Goal: Information Seeking & Learning: Learn about a topic

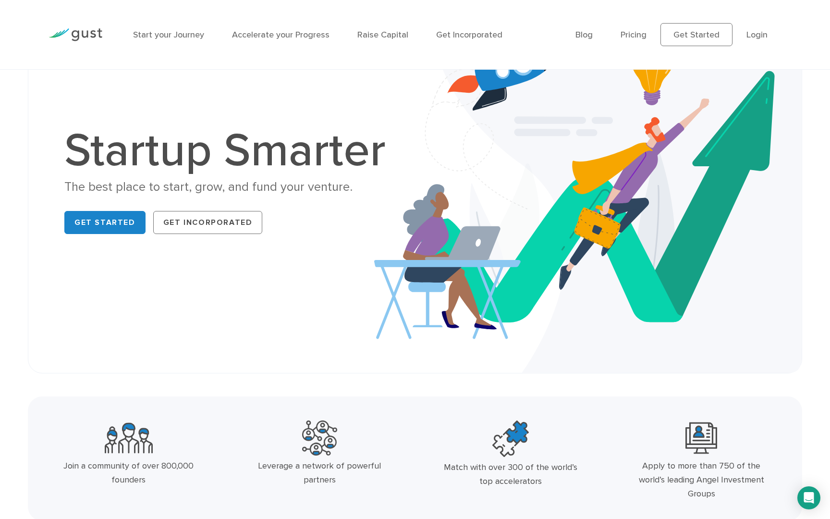
scroll to position [77, 0]
click at [193, 222] on link "Get Incorporated" at bounding box center [208, 221] width 110 height 23
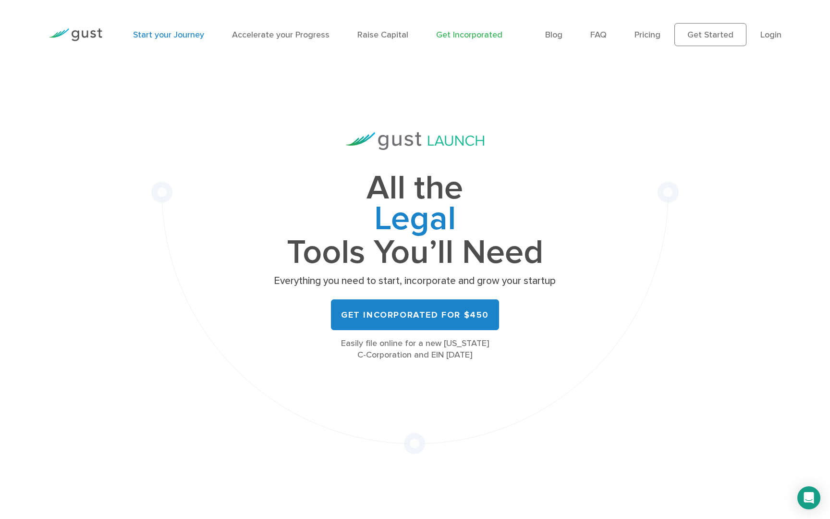
click at [163, 33] on link "Start your Journey" at bounding box center [168, 35] width 71 height 10
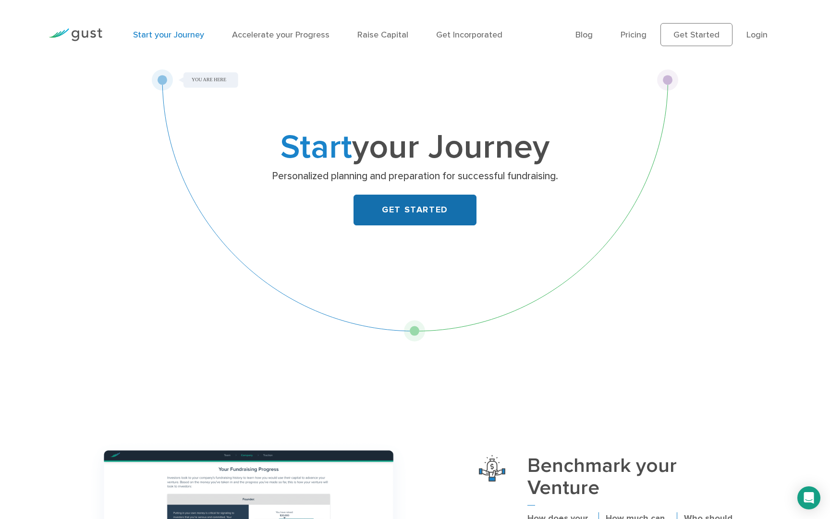
click at [400, 211] on link "GET STARTED" at bounding box center [415, 210] width 123 height 31
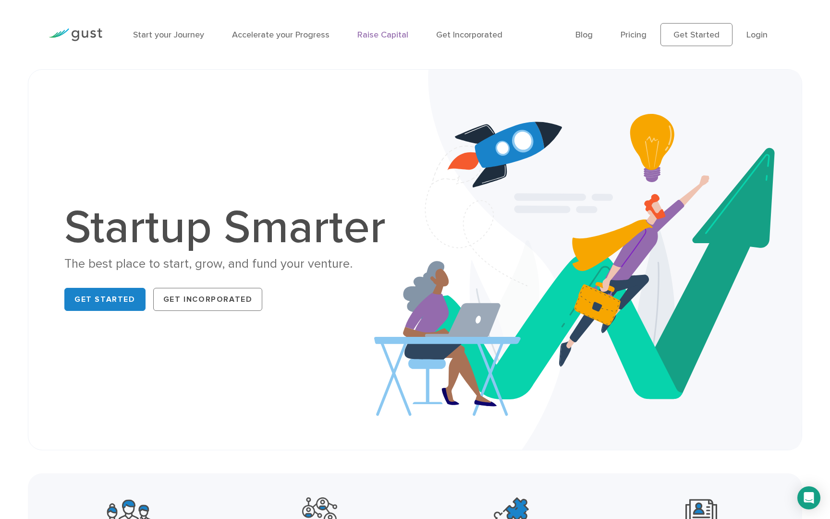
click at [381, 36] on link "Raise Capital" at bounding box center [382, 35] width 51 height 10
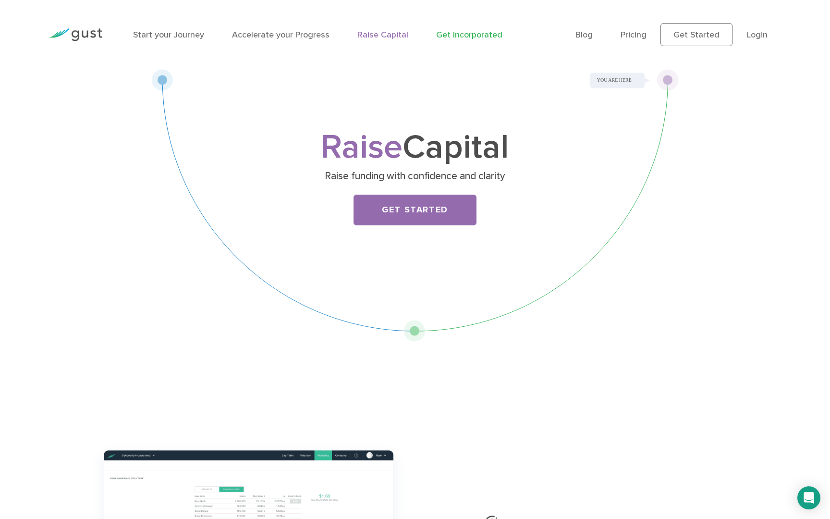
click at [461, 37] on link "Get Incorporated" at bounding box center [469, 35] width 66 height 10
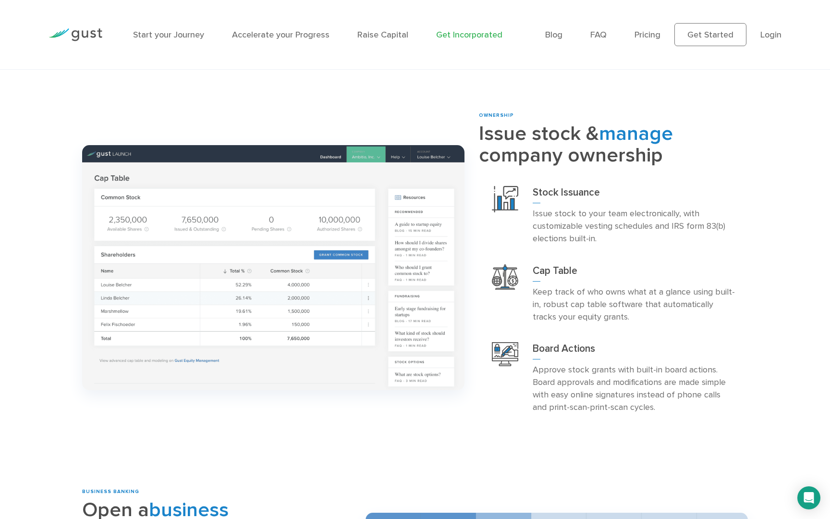
scroll to position [901, 0]
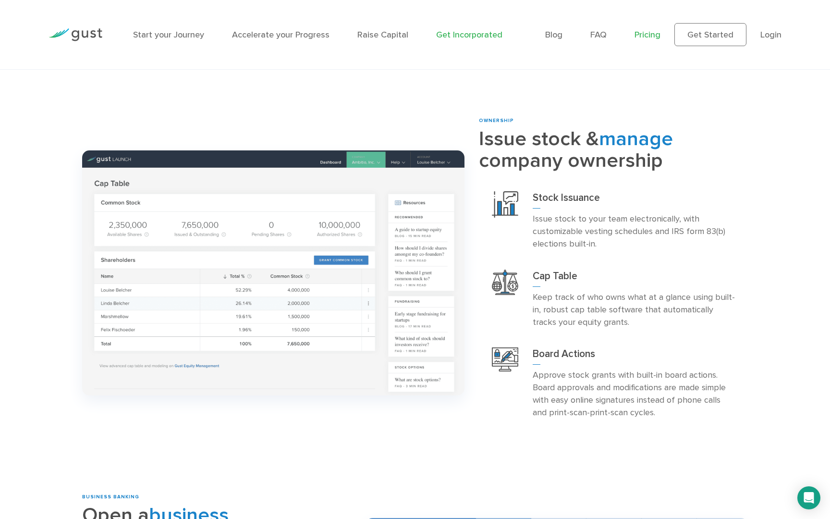
click at [653, 35] on link "Pricing" at bounding box center [648, 35] width 26 height 10
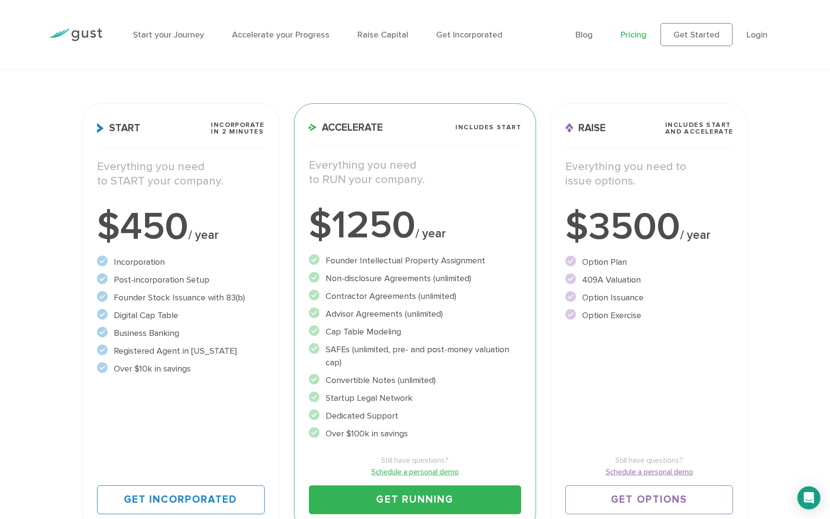
scroll to position [127, 0]
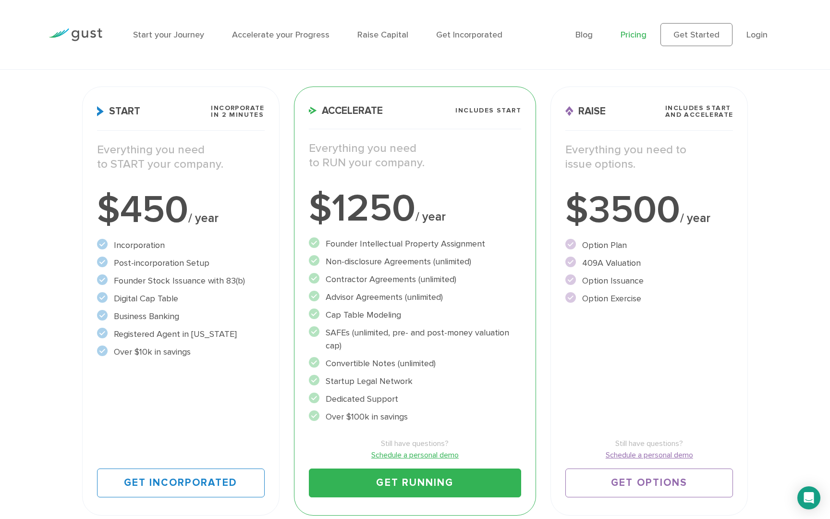
click at [377, 263] on li "Non-disclosure Agreements (unlimited)" at bounding box center [415, 261] width 212 height 13
click at [355, 275] on li "Contractor Agreements (unlimited)" at bounding box center [415, 279] width 212 height 13
click at [351, 297] on li "Advisor Agreements (unlimited)" at bounding box center [415, 297] width 212 height 13
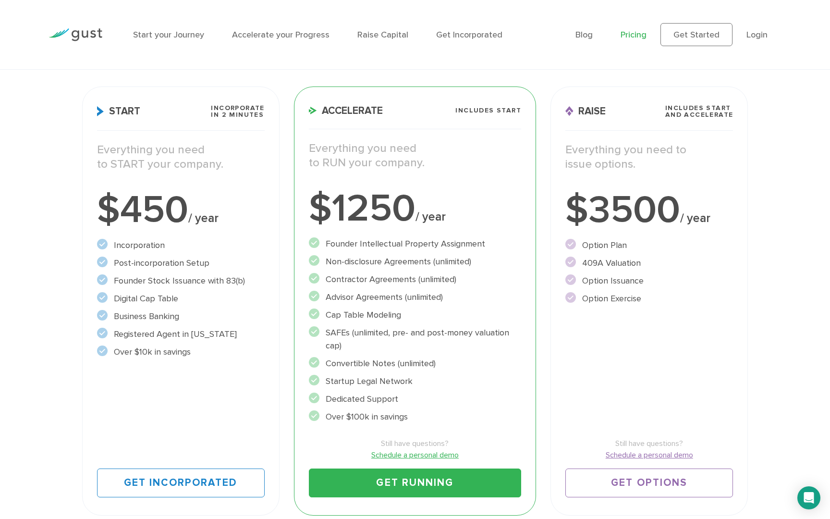
click at [351, 310] on li "Cap Table Modeling" at bounding box center [415, 314] width 212 height 13
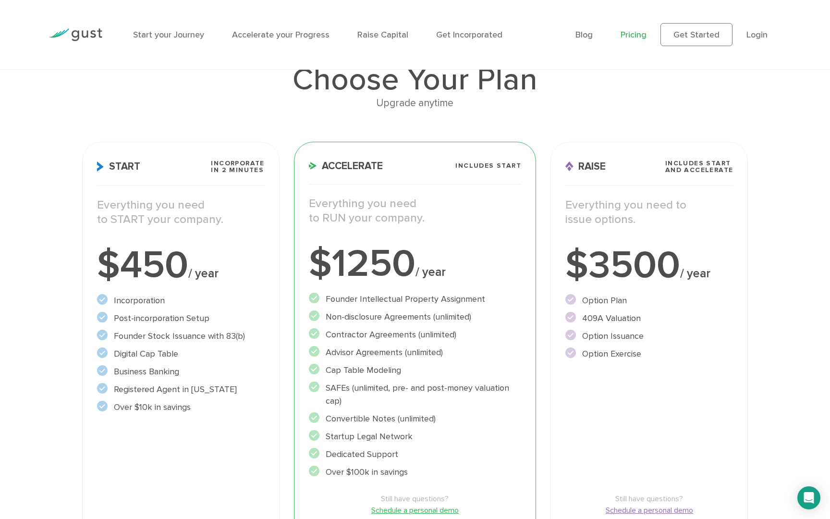
scroll to position [73, 0]
click at [173, 173] on h3 "Start Incorporate in 2 Minutes" at bounding box center [181, 172] width 168 height 26
click at [153, 166] on h3 "Start Incorporate in 2 Minutes" at bounding box center [181, 172] width 168 height 26
click at [214, 273] on span "/ year" at bounding box center [203, 272] width 30 height 14
click at [255, 308] on ul "Incorporation" at bounding box center [181, 353] width 168 height 120
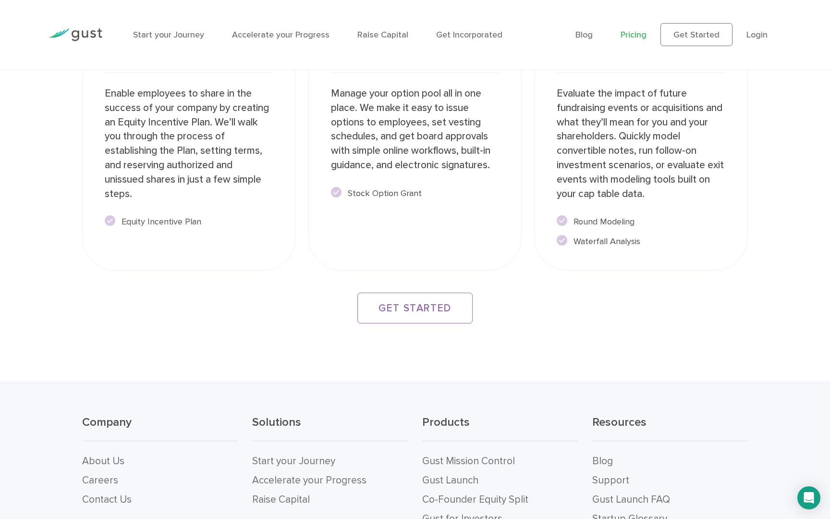
scroll to position [1878, 0]
